Goal: Communication & Community: Answer question/provide support

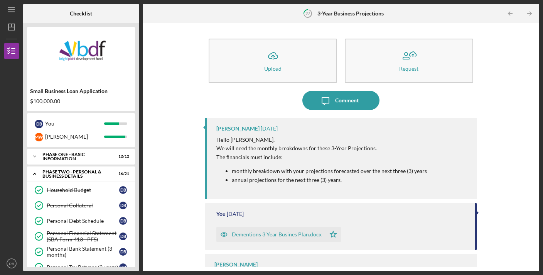
scroll to position [234, 0]
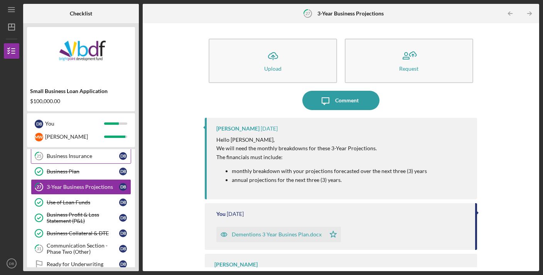
click at [83, 157] on div "Business Insurance" at bounding box center [83, 156] width 73 height 6
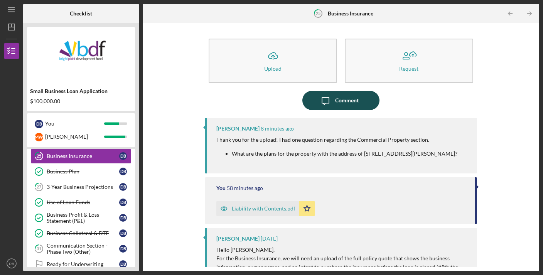
click at [353, 100] on div "Comment" at bounding box center [347, 100] width 24 height 19
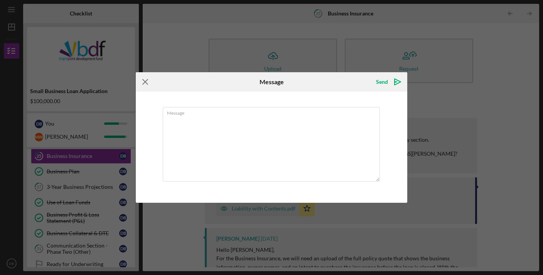
click at [147, 84] on icon "Icon/Menu Close" at bounding box center [145, 81] width 19 height 19
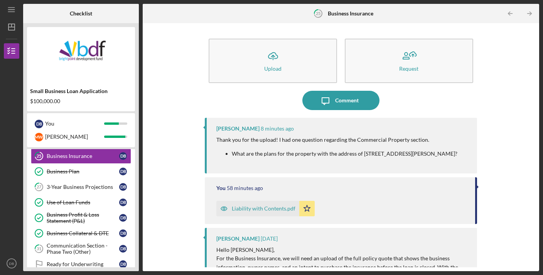
click at [365, 158] on p "What are the plans for the property with the address of [STREET_ADDRESS][PERSON…" at bounding box center [345, 153] width 226 height 8
click at [339, 98] on div "Comment" at bounding box center [347, 100] width 24 height 19
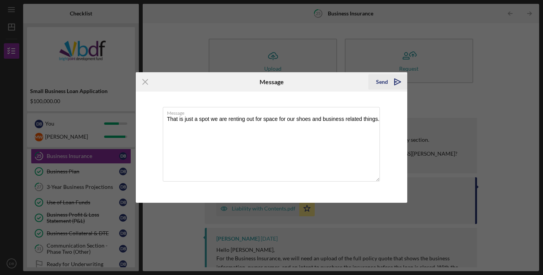
type textarea "That is just a spot we are renting out for space for our shoes and business rel…"
click at [402, 78] on icon "Icon/icon-invite-send" at bounding box center [397, 81] width 19 height 19
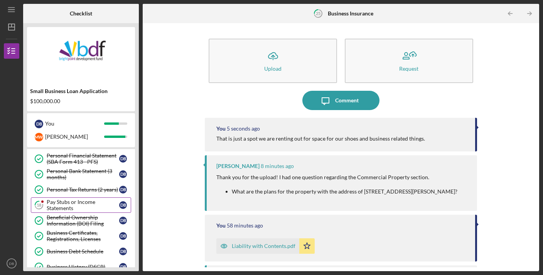
scroll to position [78, 0]
click at [93, 201] on div "Pay Stubs or Income Statements" at bounding box center [83, 204] width 73 height 12
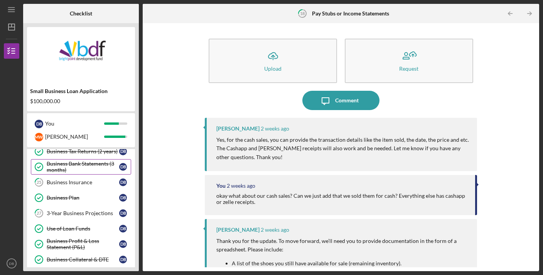
scroll to position [210, 0]
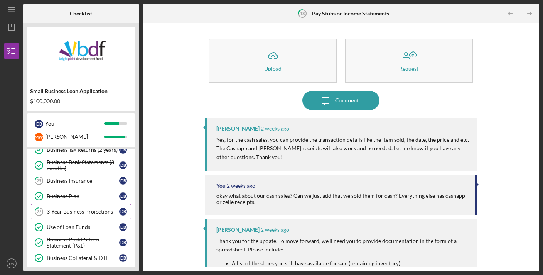
click at [78, 208] on link "27 3-Year Business Projections D B" at bounding box center [81, 211] width 100 height 15
